Goal: Task Accomplishment & Management: Manage account settings

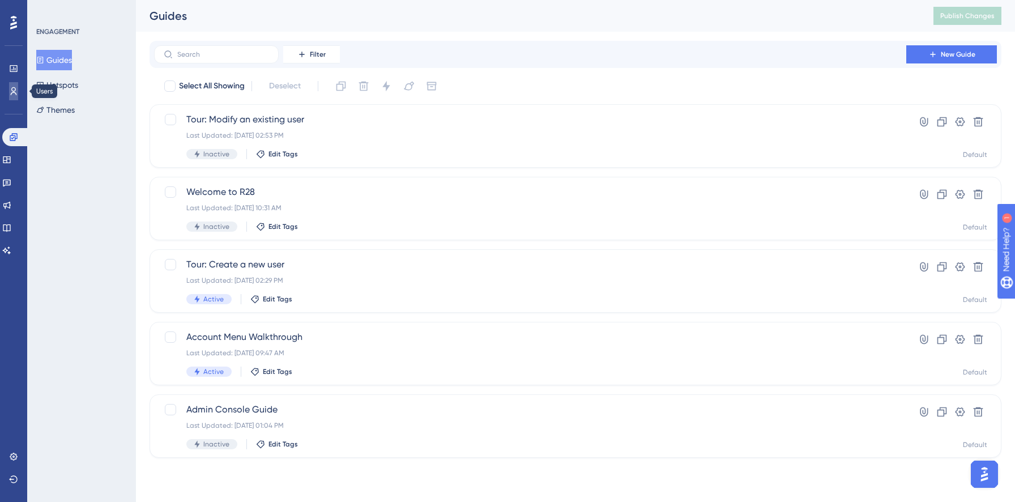
click at [0, 0] on icon at bounding box center [0, 0] width 0 height 0
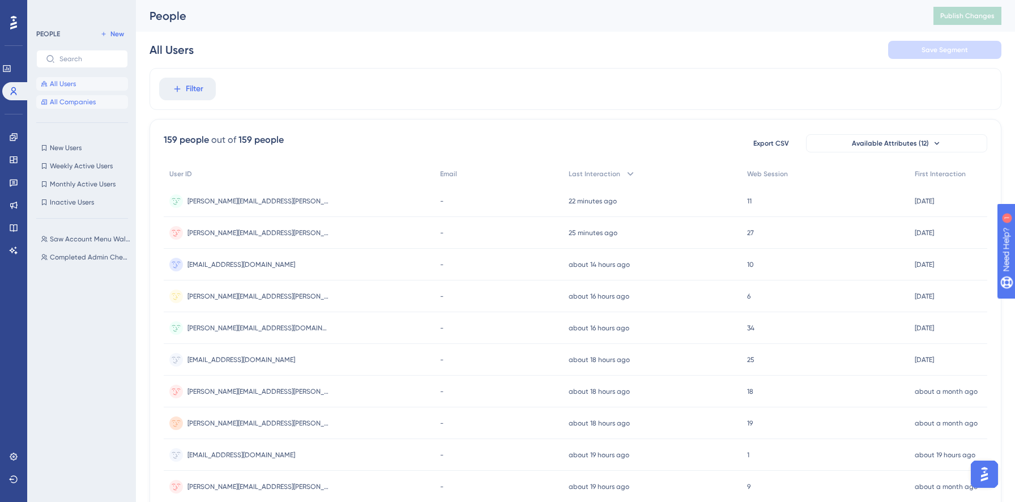
click at [93, 104] on span "All Companies" at bounding box center [73, 101] width 46 height 9
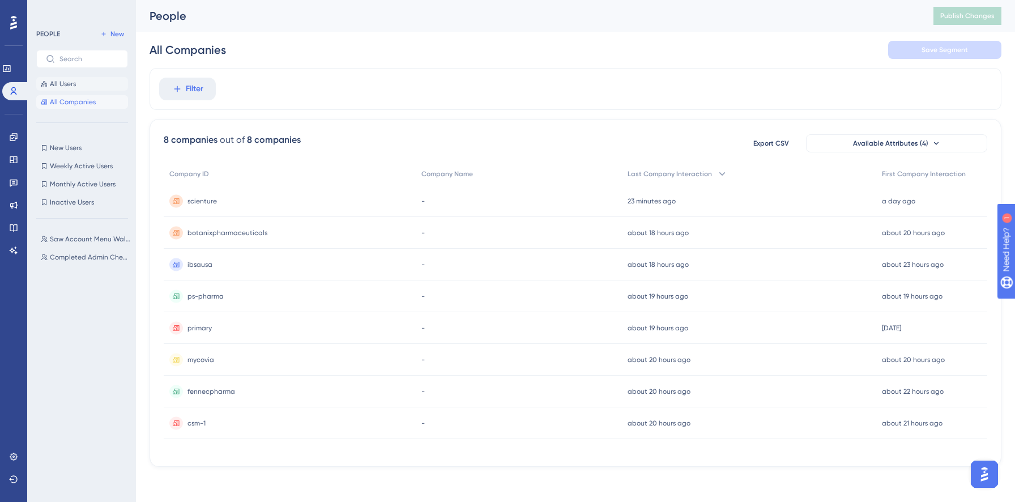
click at [84, 86] on button "All Users" at bounding box center [82, 84] width 92 height 14
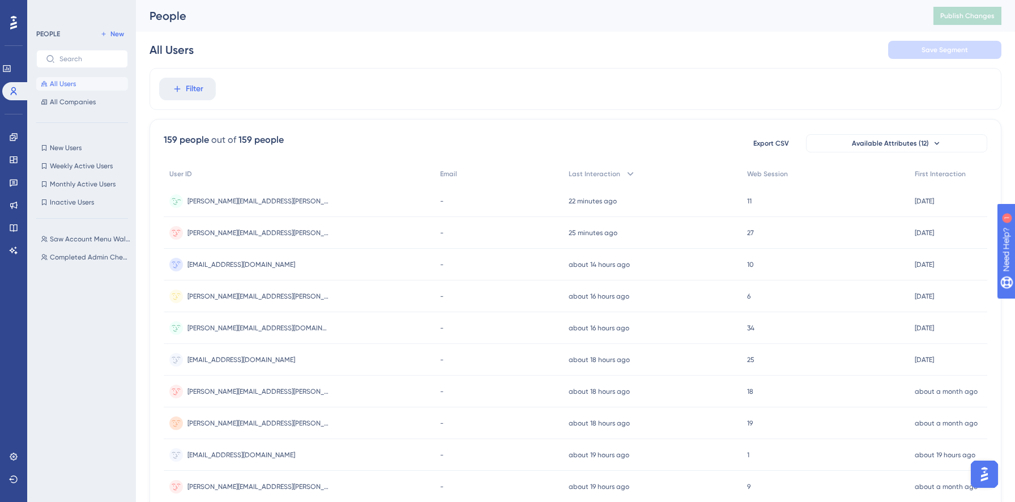
click at [229, 201] on span "[PERSON_NAME][EMAIL_ADDRESS][PERSON_NAME][DOMAIN_NAME]" at bounding box center [258, 201] width 142 height 9
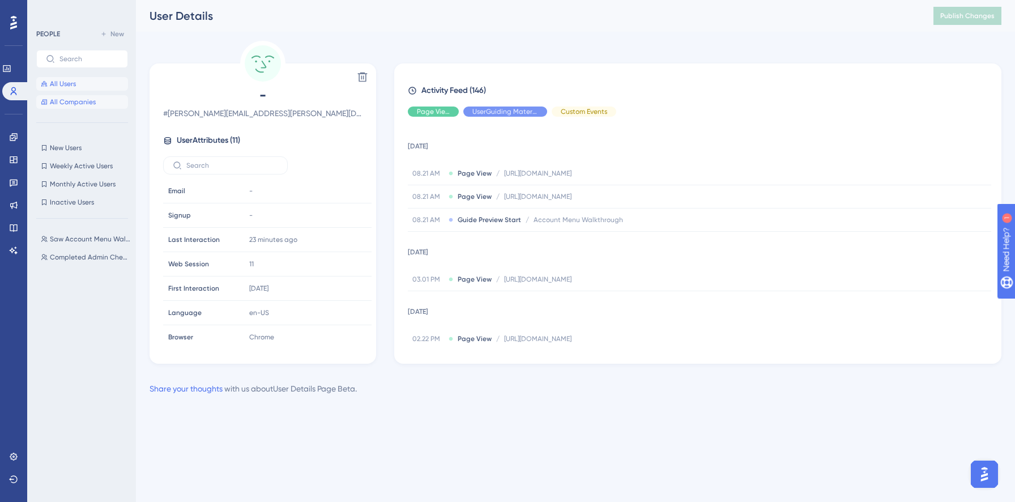
click at [80, 100] on span "All Companies" at bounding box center [73, 101] width 46 height 9
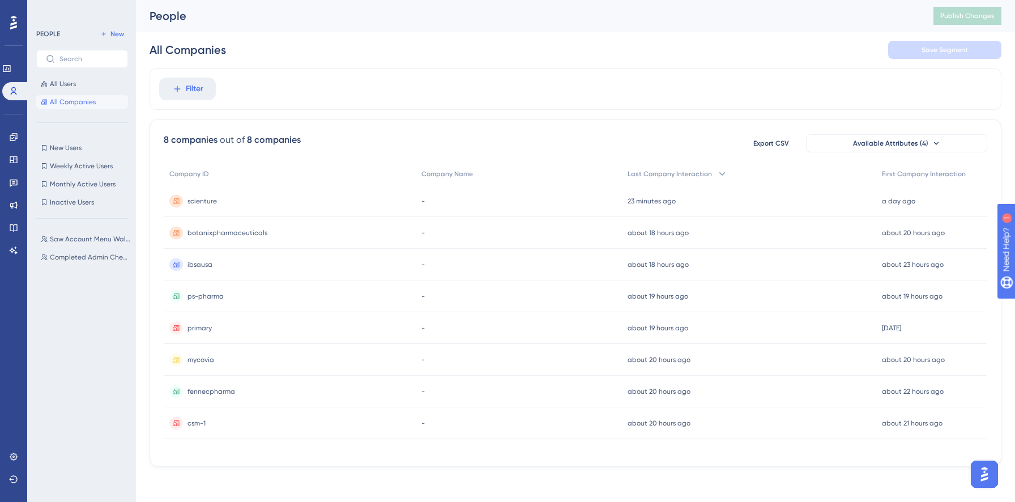
click at [221, 203] on div "scienture scienture" at bounding box center [290, 201] width 252 height 32
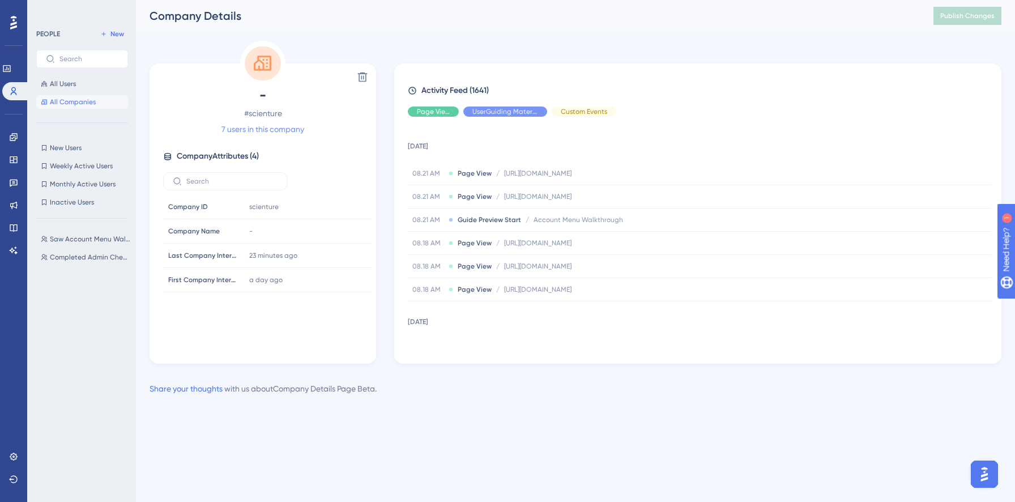
click at [276, 131] on link "7 users in this company" at bounding box center [262, 129] width 83 height 14
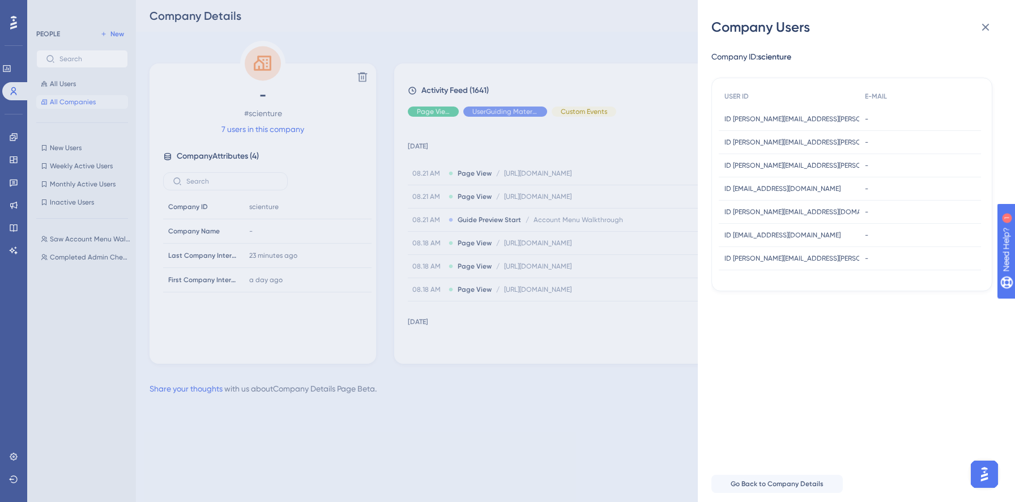
click at [777, 189] on span "ID [EMAIL_ADDRESS][DOMAIN_NAME]" at bounding box center [782, 188] width 116 height 9
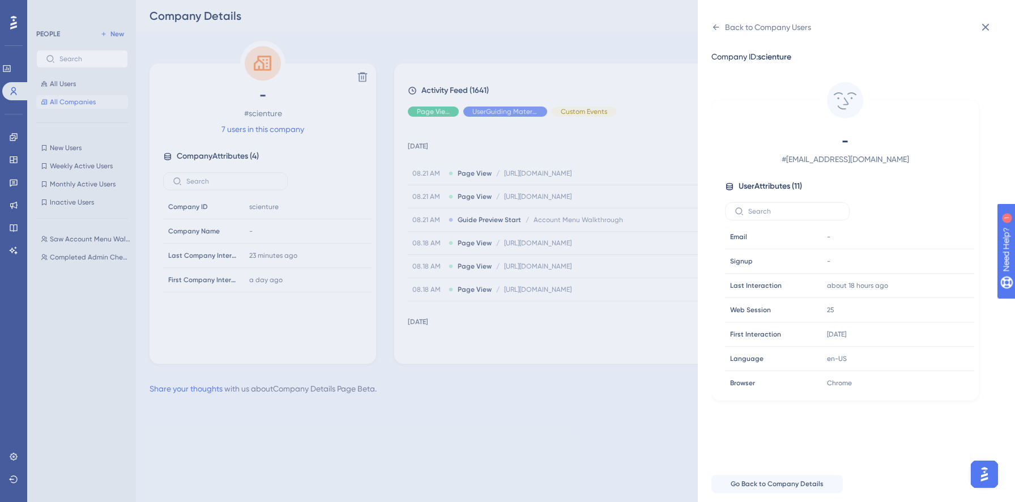
click at [72, 85] on div "Back to Company Users Company ID: scienture - # [EMAIL_ADDRESS][DOMAIN_NAME] Us…" at bounding box center [507, 251] width 1015 height 502
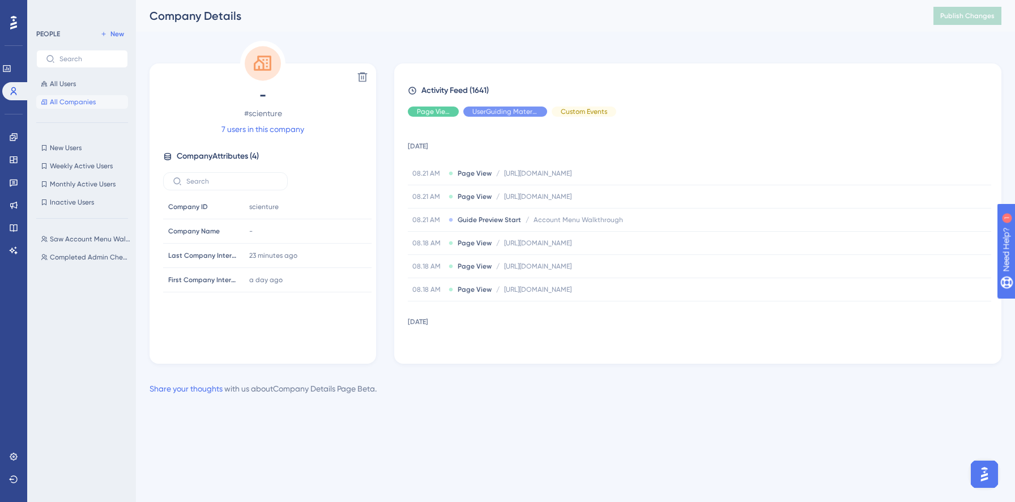
click at [72, 95] on div "All Users All Companies" at bounding box center [82, 93] width 92 height 32
click at [65, 82] on span "All Users" at bounding box center [63, 83] width 26 height 9
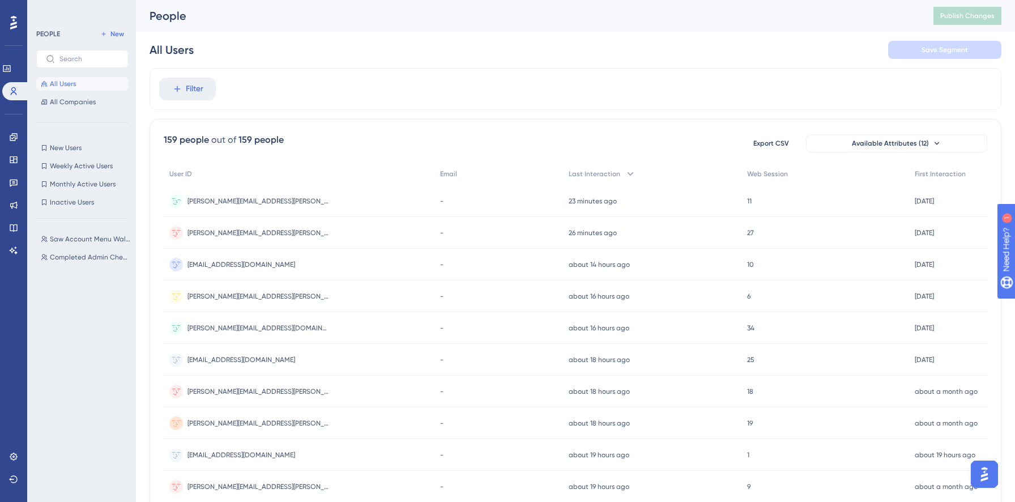
click at [246, 207] on div "[PERSON_NAME][EMAIL_ADDRESS][PERSON_NAME][DOMAIN_NAME] [PERSON_NAME][DOMAIN_NAM…" at bounding box center [258, 201] width 142 height 32
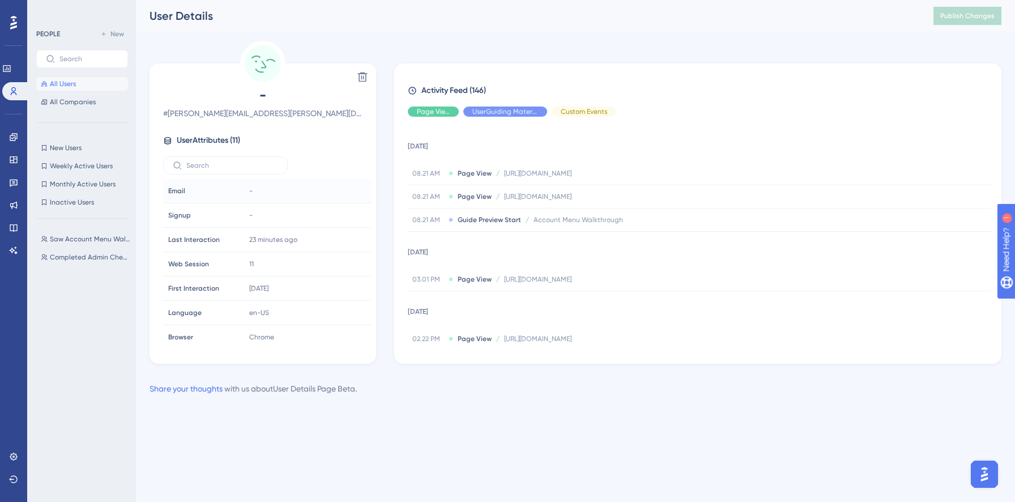
scroll to position [101, 0]
click at [229, 157] on label at bounding box center [225, 165] width 125 height 18
click at [229, 161] on input "text" at bounding box center [232, 165] width 92 height 8
click at [76, 86] on button "All Users" at bounding box center [82, 84] width 92 height 14
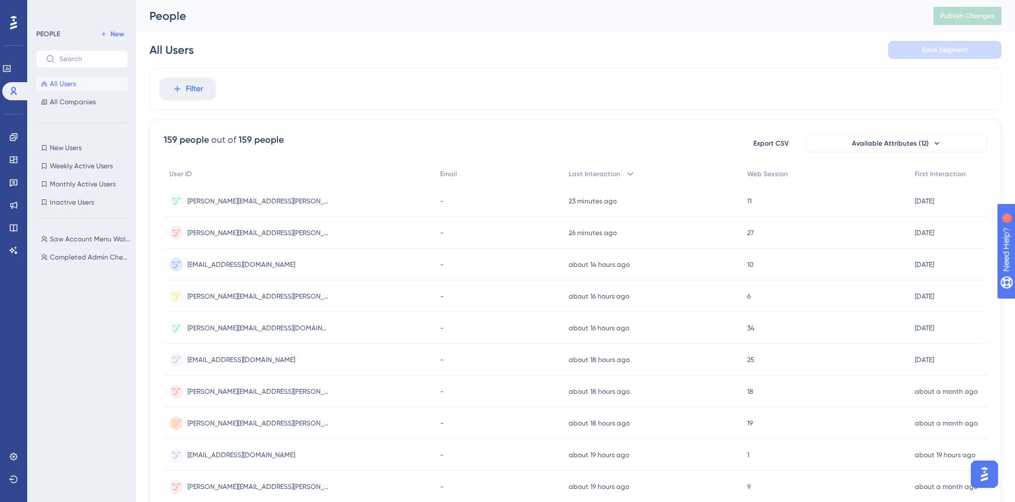
click at [189, 103] on div "Filter" at bounding box center [576, 89] width 852 height 42
click at [186, 91] on span "Filter" at bounding box center [195, 89] width 18 height 14
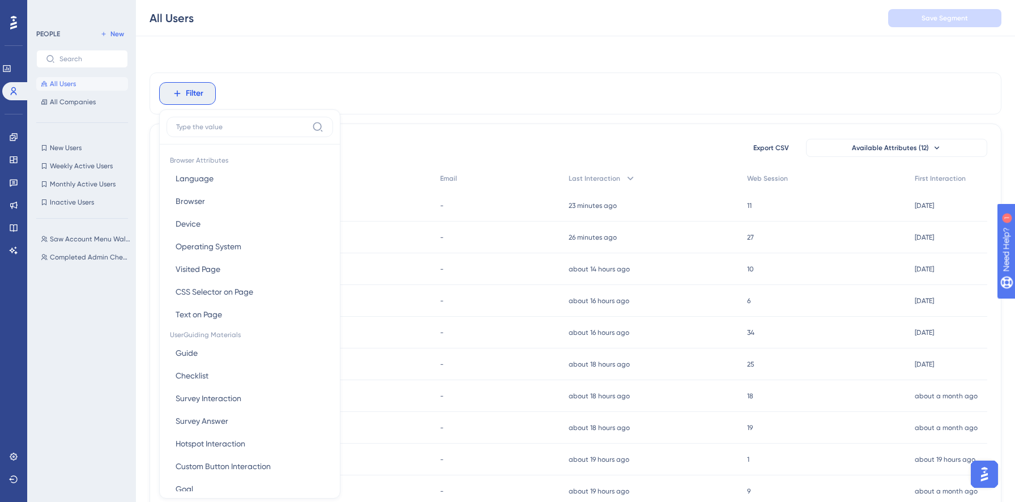
scroll to position [48, 0]
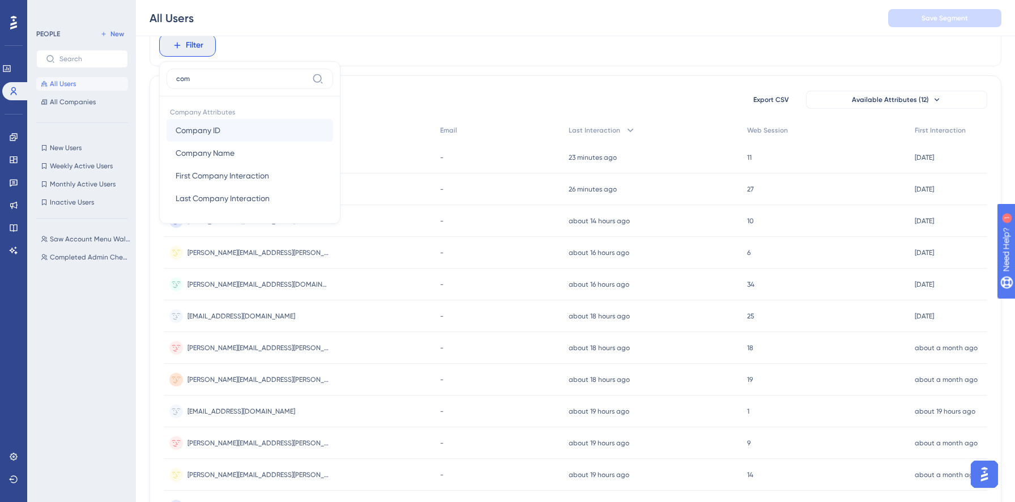
type input "com"
click at [197, 129] on span "Company ID" at bounding box center [198, 130] width 45 height 14
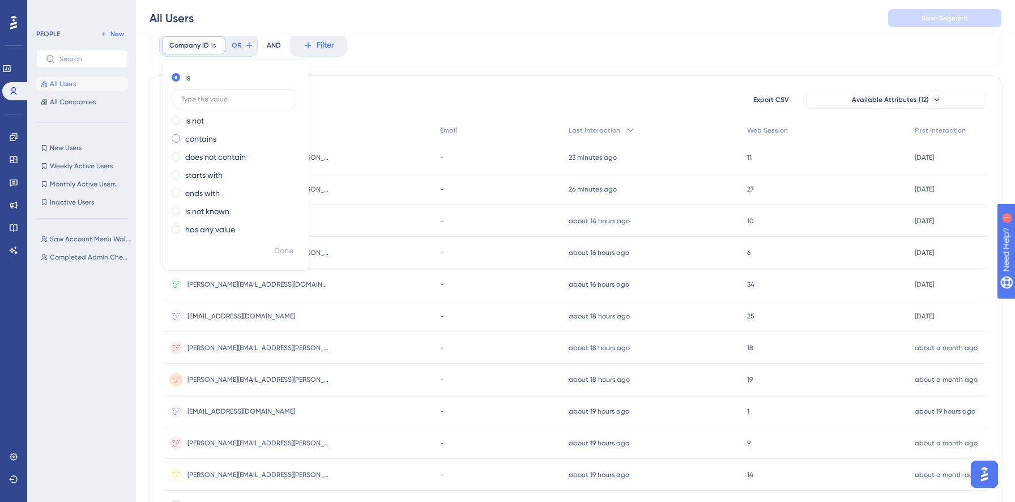
click at [202, 140] on label "contains" at bounding box center [200, 139] width 31 height 14
type input "scienture"
click at [285, 253] on span "Done" at bounding box center [283, 251] width 19 height 14
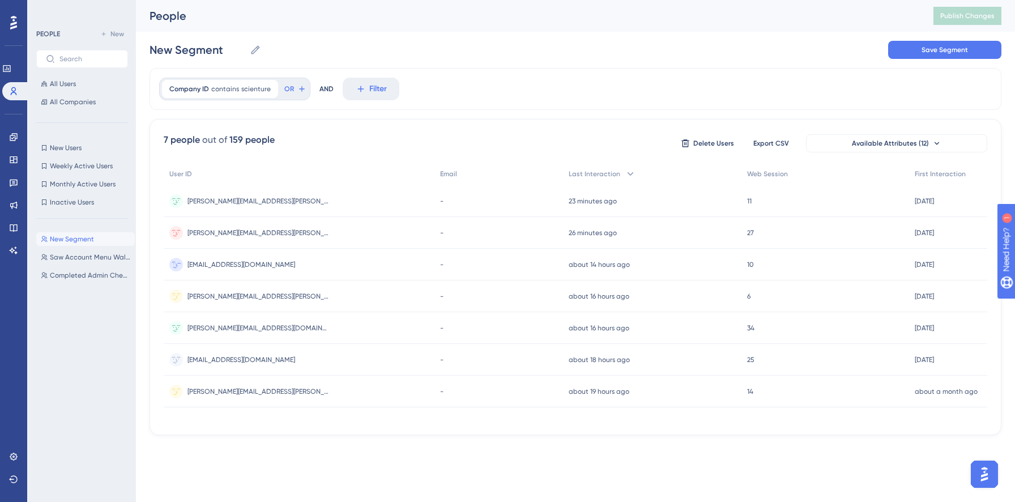
scroll to position [0, 0]
